Goal: Navigation & Orientation: Find specific page/section

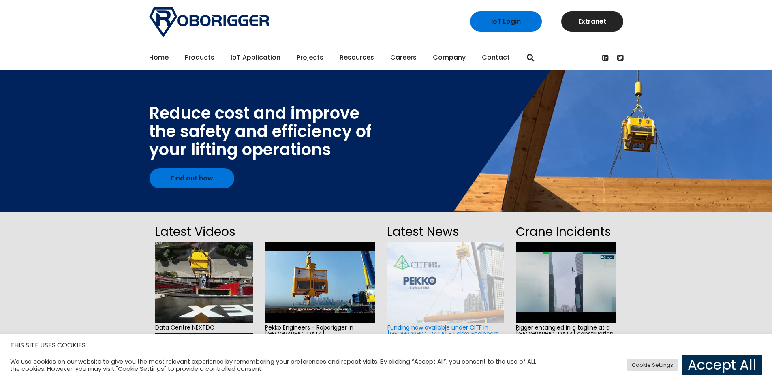
click at [729, 367] on link "Accept All" at bounding box center [722, 364] width 80 height 21
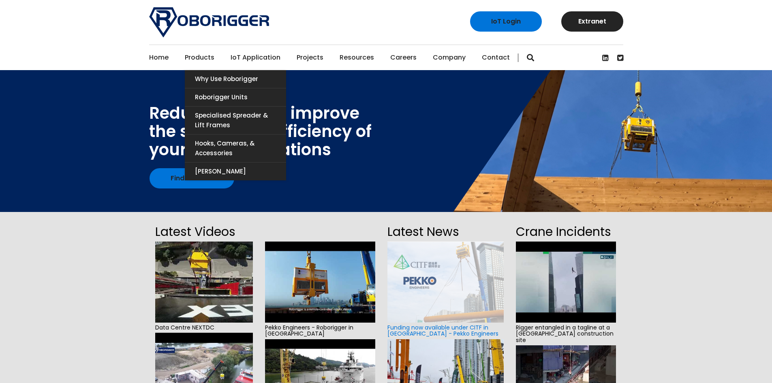
click at [199, 58] on link "Products" at bounding box center [200, 57] width 30 height 25
click at [213, 173] on link "[PERSON_NAME]" at bounding box center [235, 171] width 101 height 18
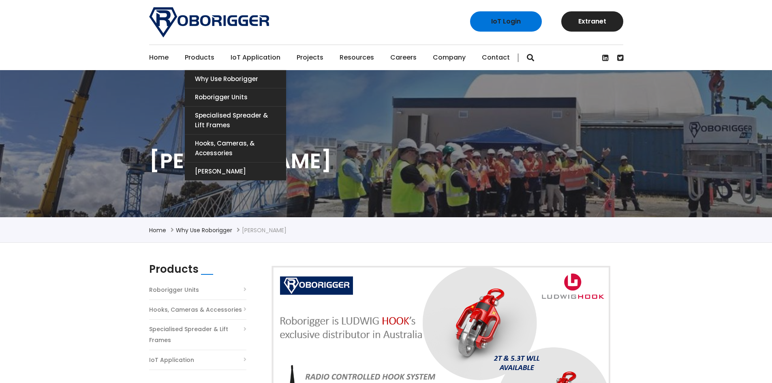
click at [191, 57] on link "Products" at bounding box center [200, 57] width 30 height 25
click at [212, 141] on link "Hooks, Cameras, & Accessories" at bounding box center [235, 148] width 101 height 28
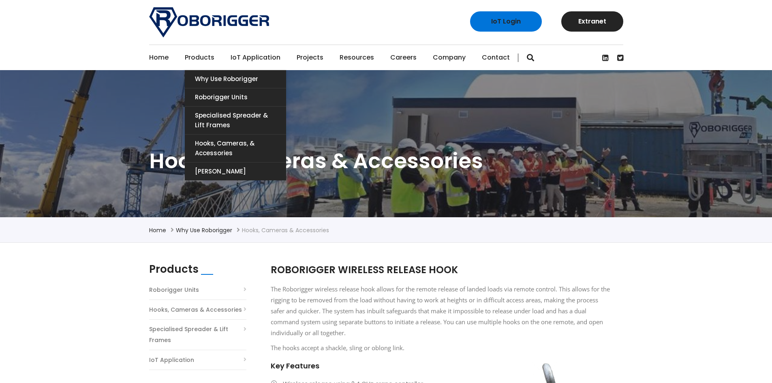
click at [197, 58] on link "Products" at bounding box center [200, 57] width 30 height 25
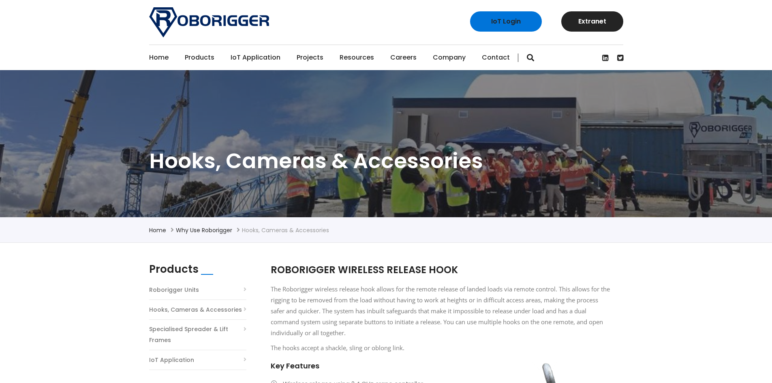
click at [194, 19] on img at bounding box center [209, 22] width 120 height 30
